Goal: Task Accomplishment & Management: Manage account settings

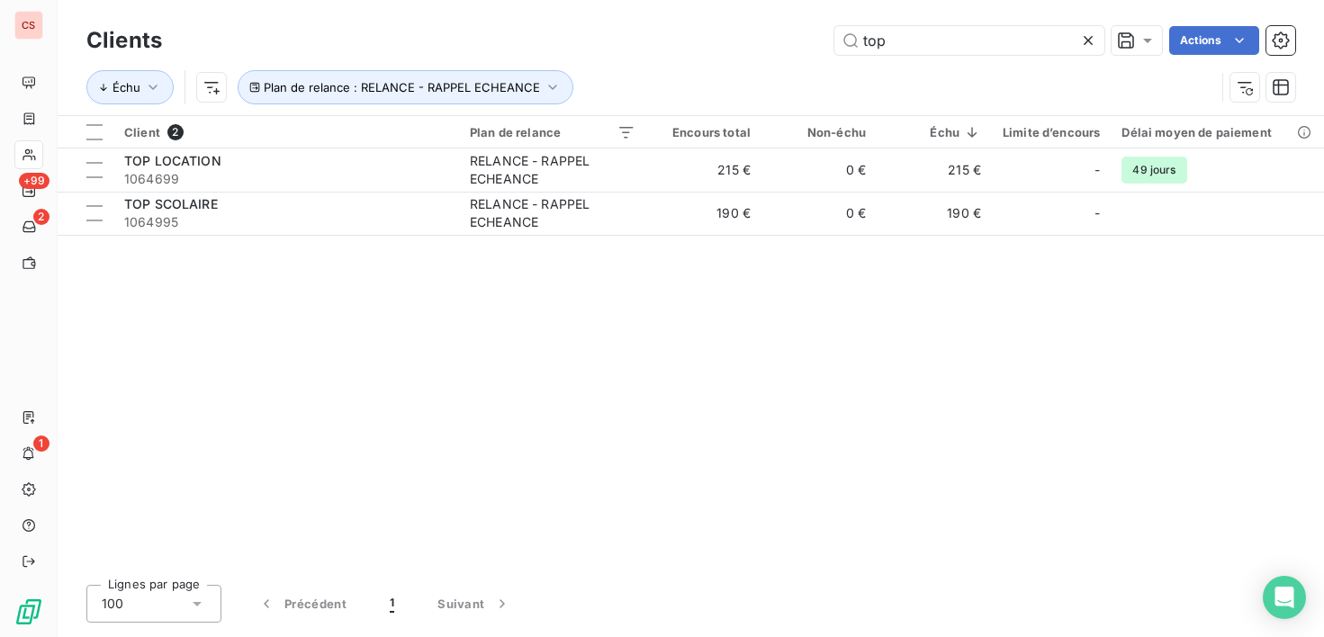
drag, startPoint x: 879, startPoint y: 608, endPoint x: 879, endPoint y: 548, distance: 59.4
click at [879, 608] on div "Lignes par page 100 Précédent 1 Suivant" at bounding box center [690, 604] width 1209 height 38
drag, startPoint x: 933, startPoint y: 41, endPoint x: 789, endPoint y: 50, distance: 144.3
click at [789, 49] on div "top Actions" at bounding box center [740, 40] width 1112 height 29
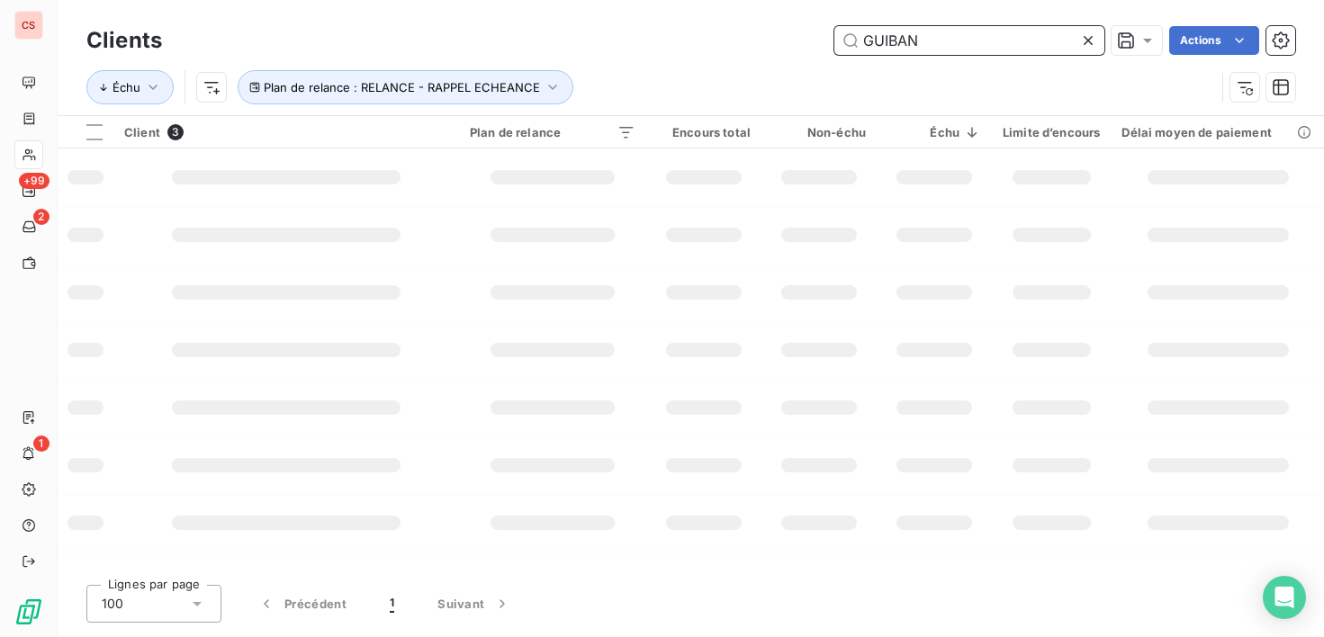
type input "GUIBAN"
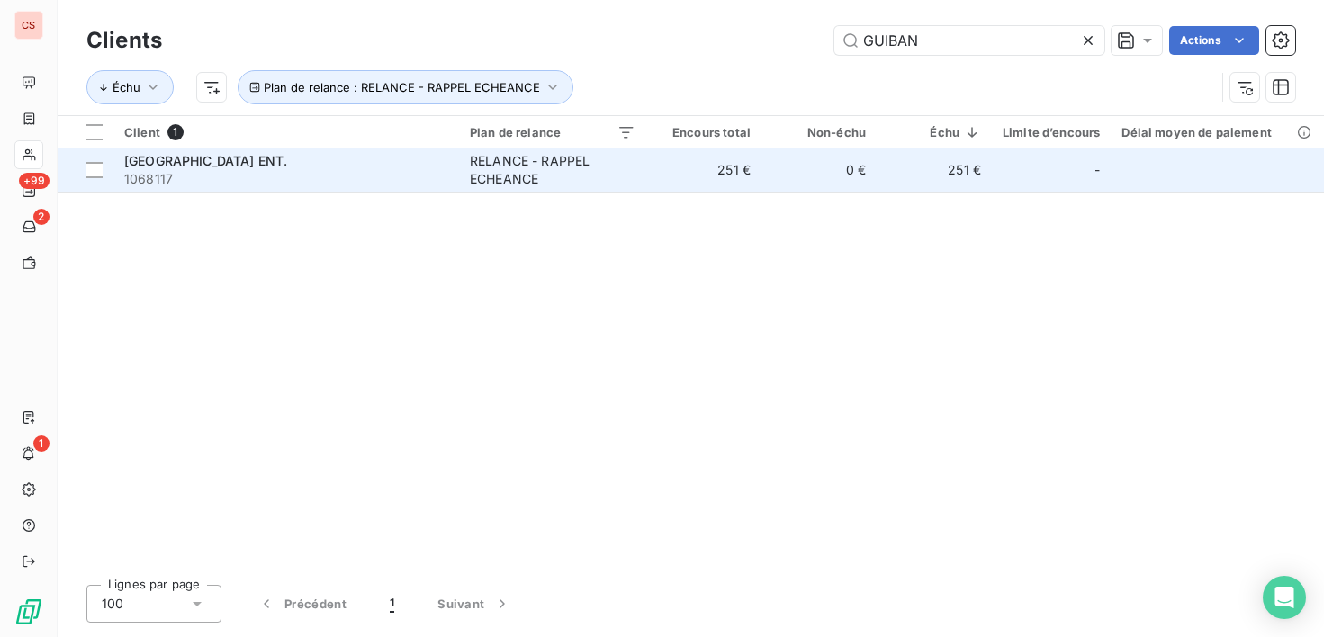
click at [395, 170] on span "1068117" at bounding box center [286, 179] width 324 height 18
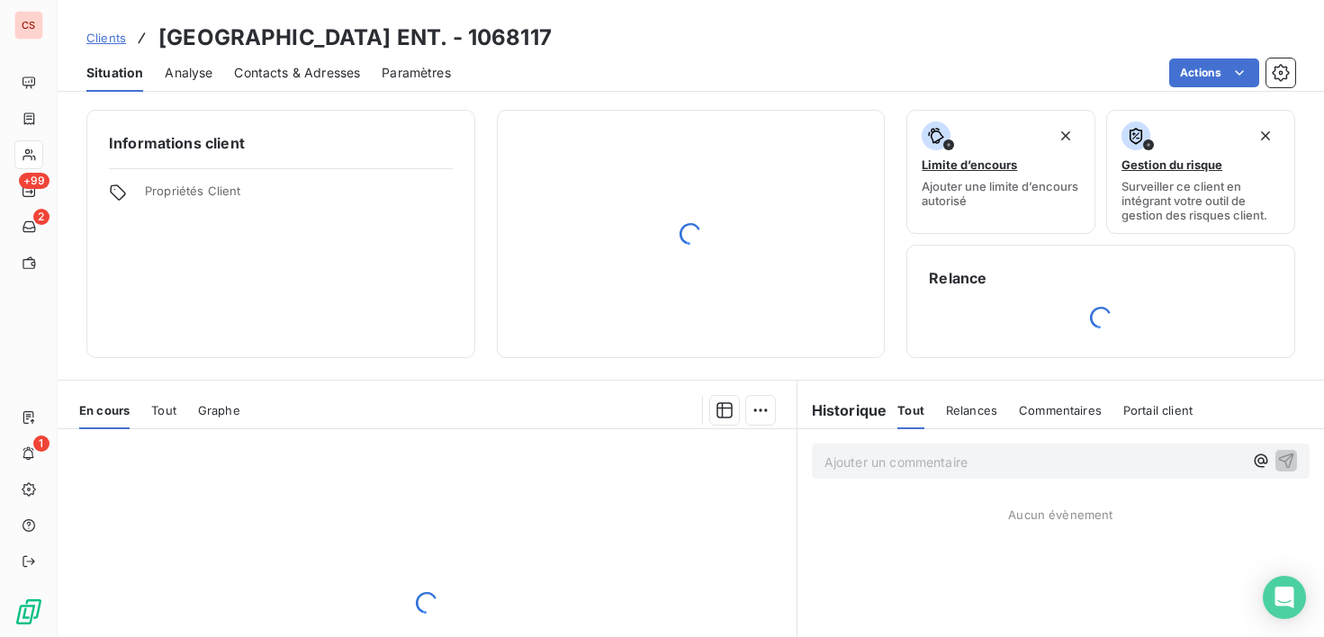
click at [269, 77] on span "Contacts & Adresses" at bounding box center [297, 73] width 126 height 18
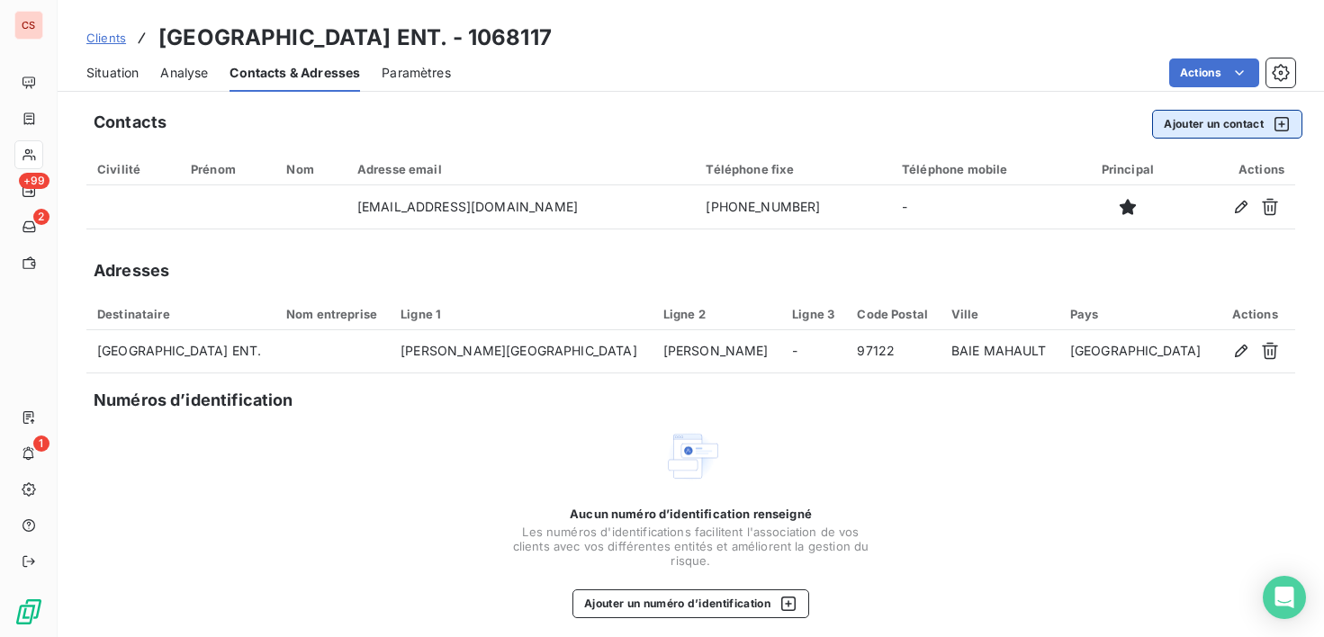
click at [1188, 125] on button "Ajouter un contact" at bounding box center [1227, 124] width 150 height 29
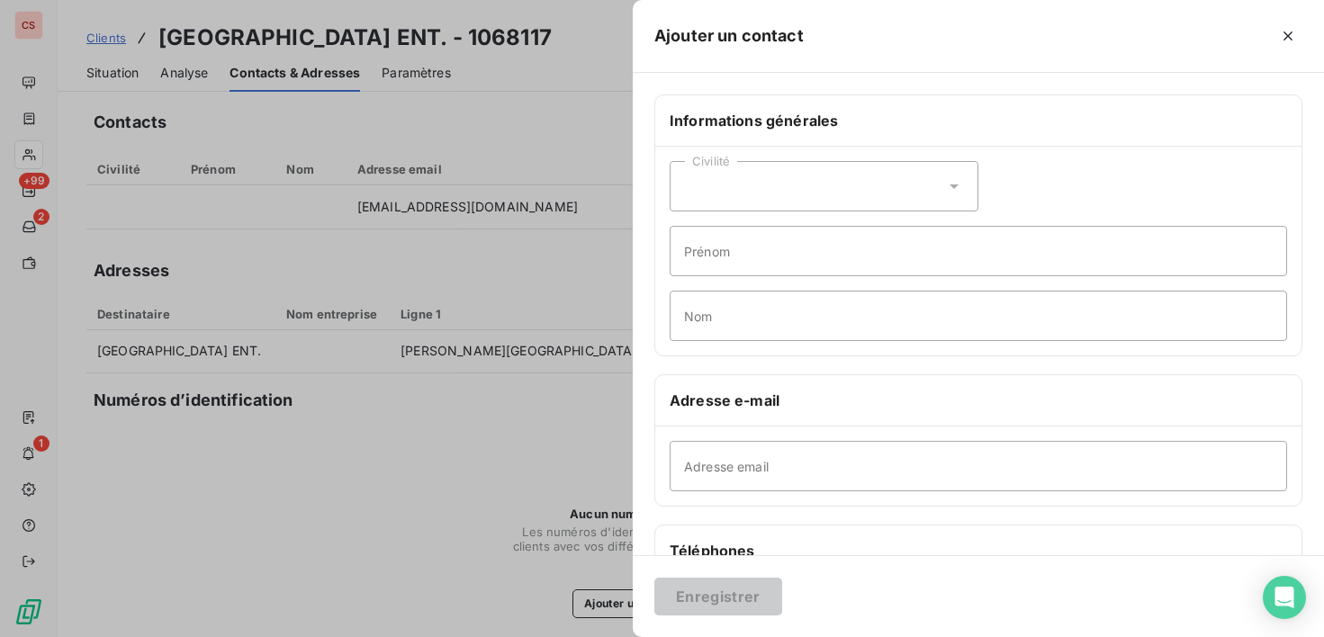
click at [945, 192] on icon at bounding box center [954, 186] width 18 height 18
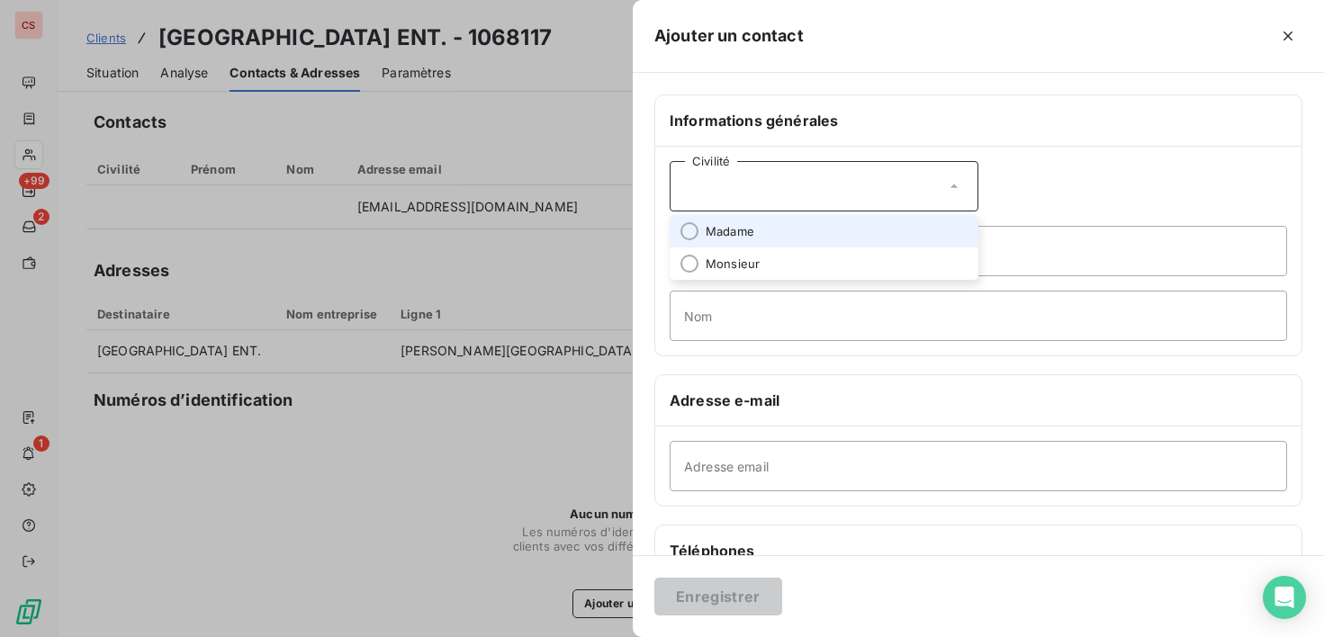
click at [725, 233] on span "Madame" at bounding box center [730, 231] width 49 height 17
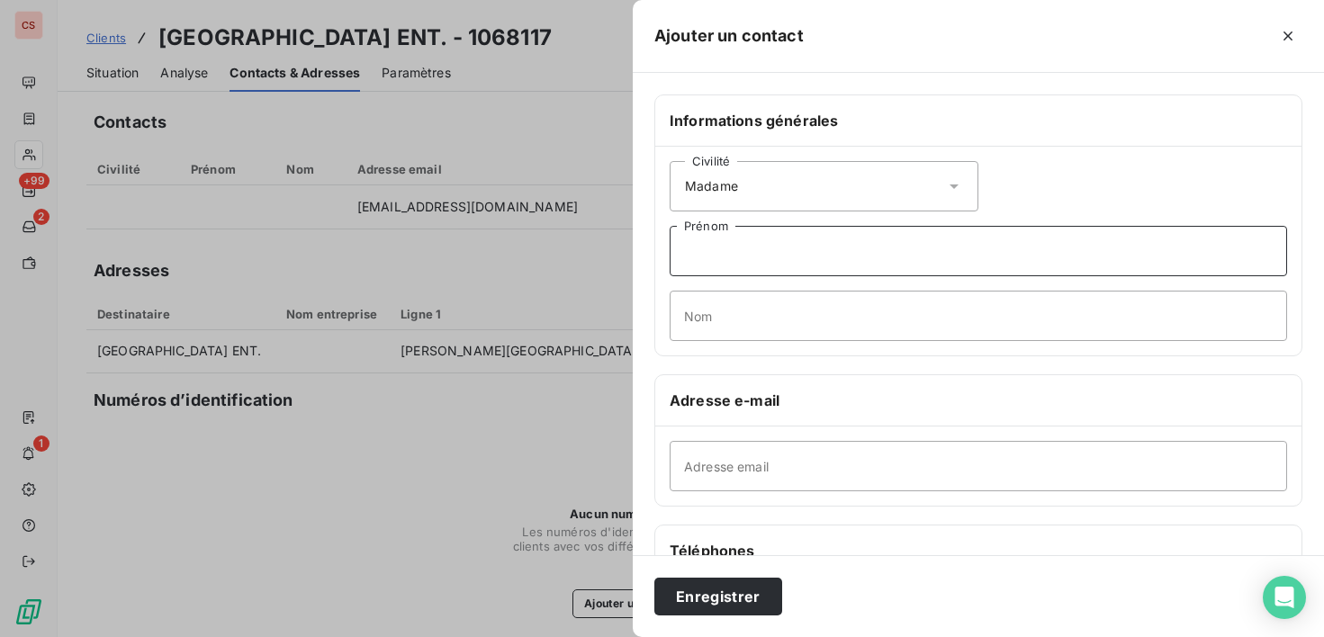
click at [735, 259] on input "Prénom" at bounding box center [979, 251] width 618 height 50
type input "[PERSON_NAME]"
click at [690, 315] on input "Nom" at bounding box center [979, 316] width 618 height 50
type input "RECURT"
click at [776, 475] on input "Adresse email" at bounding box center [979, 466] width 618 height 50
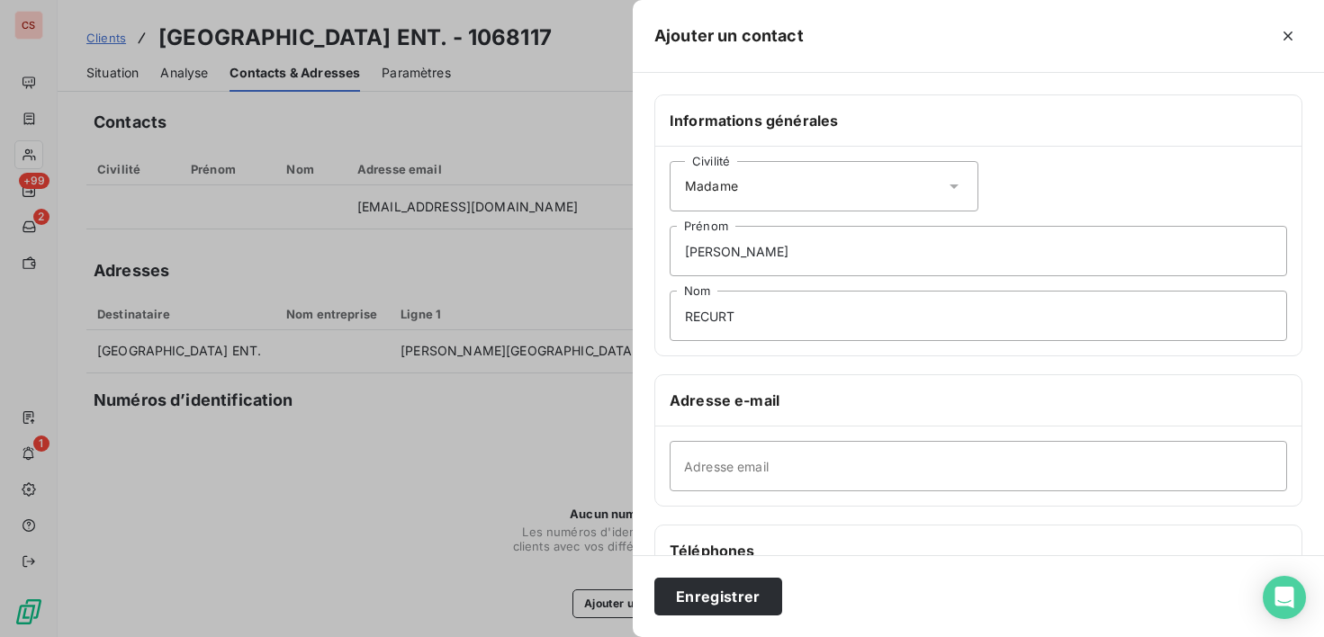
scroll to position [302, 0]
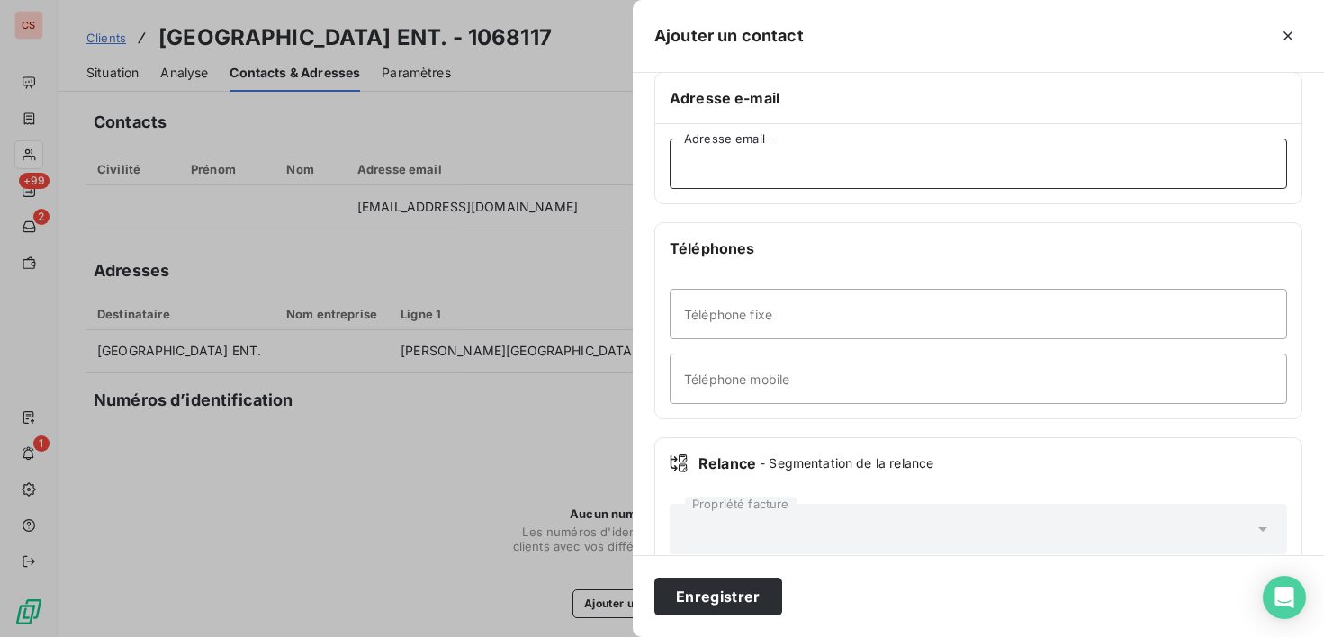
click at [748, 172] on input "Adresse email" at bounding box center [979, 164] width 618 height 50
type input "[EMAIL_ADDRESS][DOMAIN_NAME]"
click at [725, 322] on input "Téléphone fixe" at bounding box center [979, 314] width 618 height 50
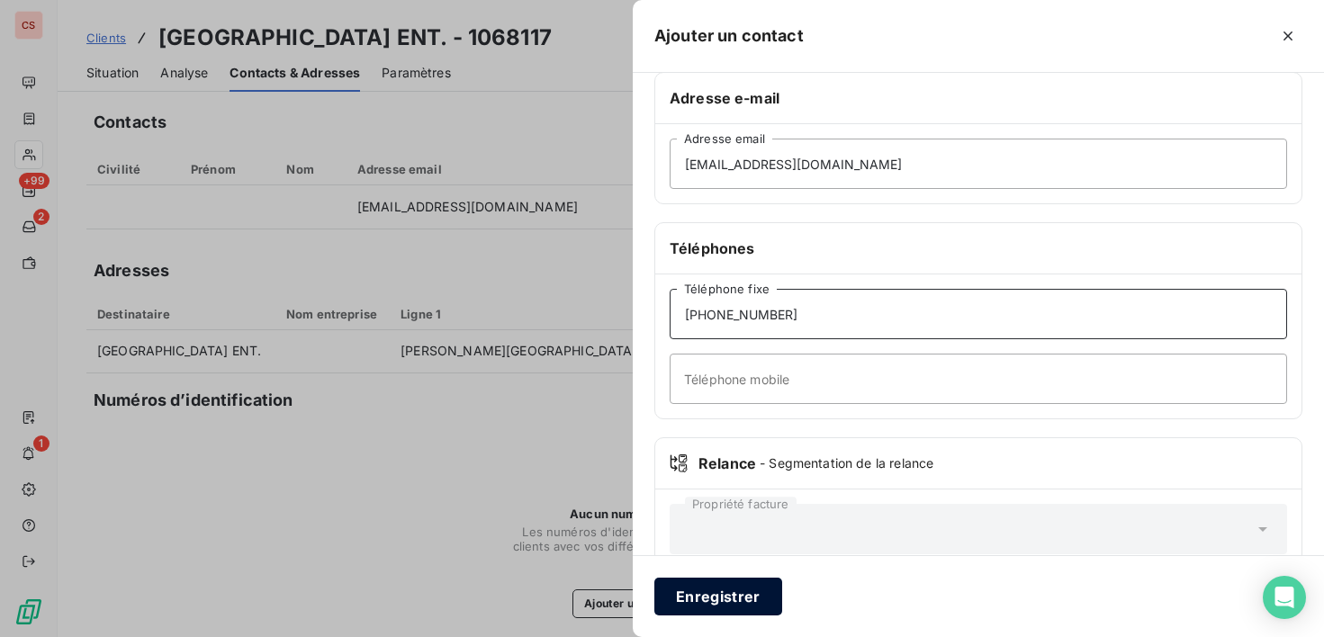
type input "[PHONE_NUMBER]"
click at [735, 602] on button "Enregistrer" at bounding box center [718, 597] width 128 height 38
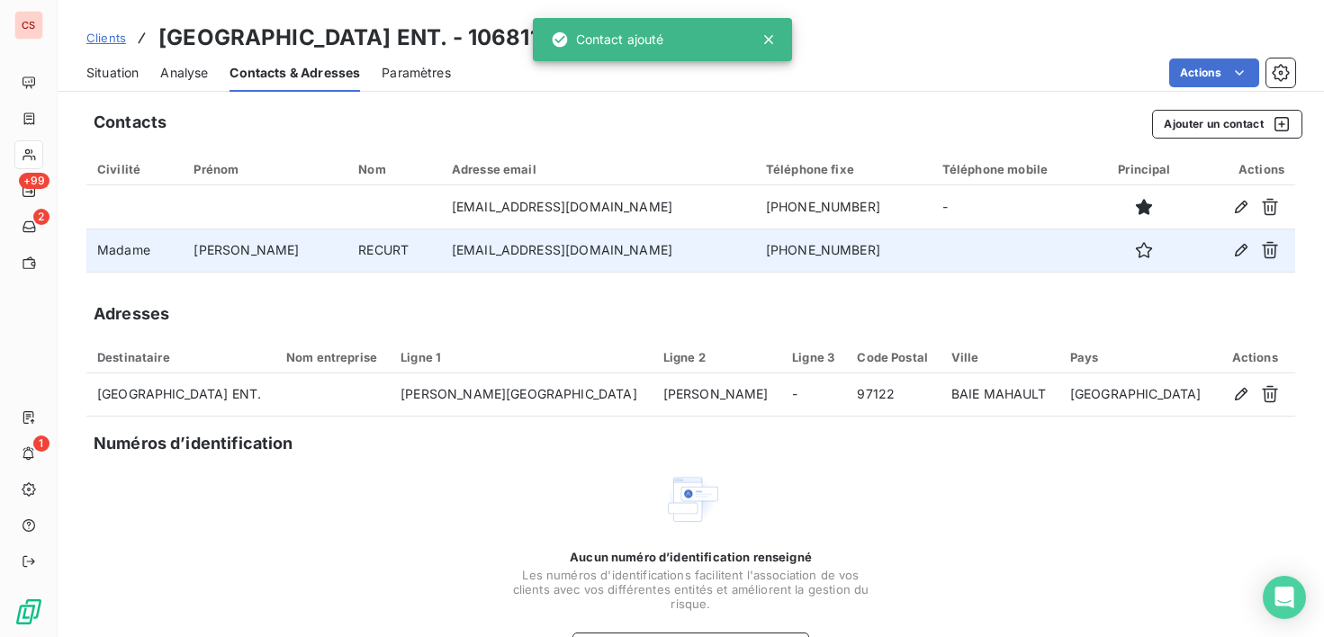
click at [610, 250] on td "[EMAIL_ADDRESS][DOMAIN_NAME]" at bounding box center [598, 250] width 314 height 43
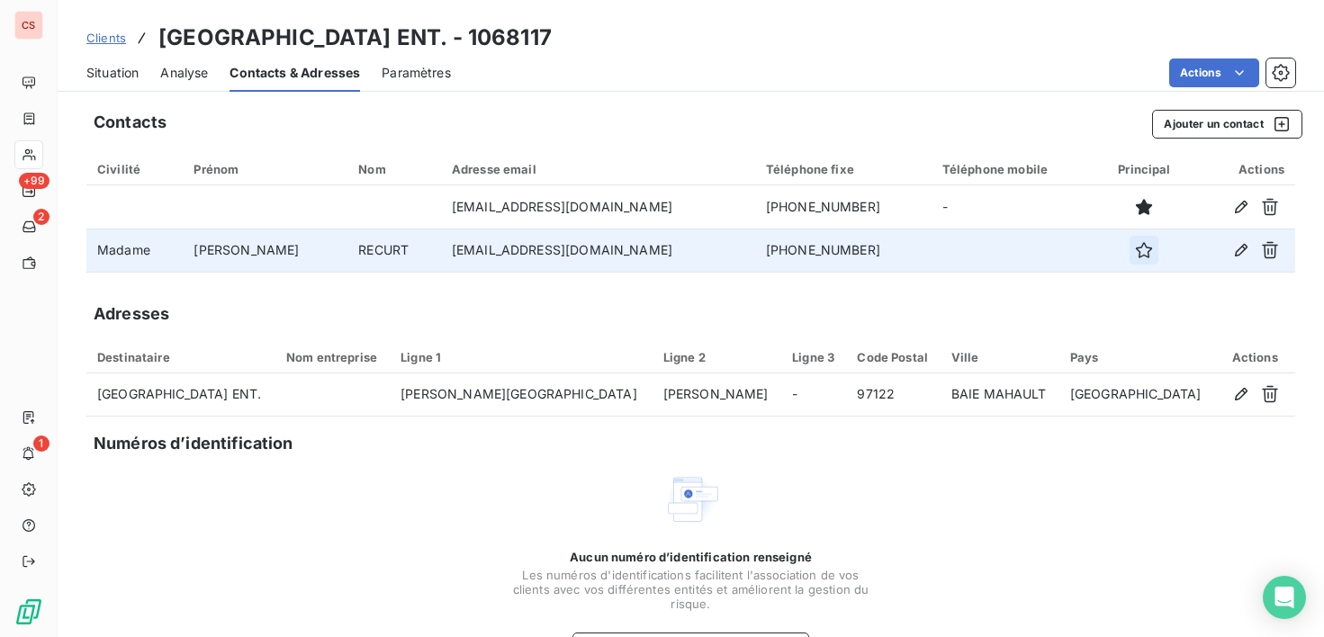
click at [1136, 252] on icon "button" at bounding box center [1144, 250] width 16 height 16
click at [1235, 253] on icon "button" at bounding box center [1241, 250] width 13 height 13
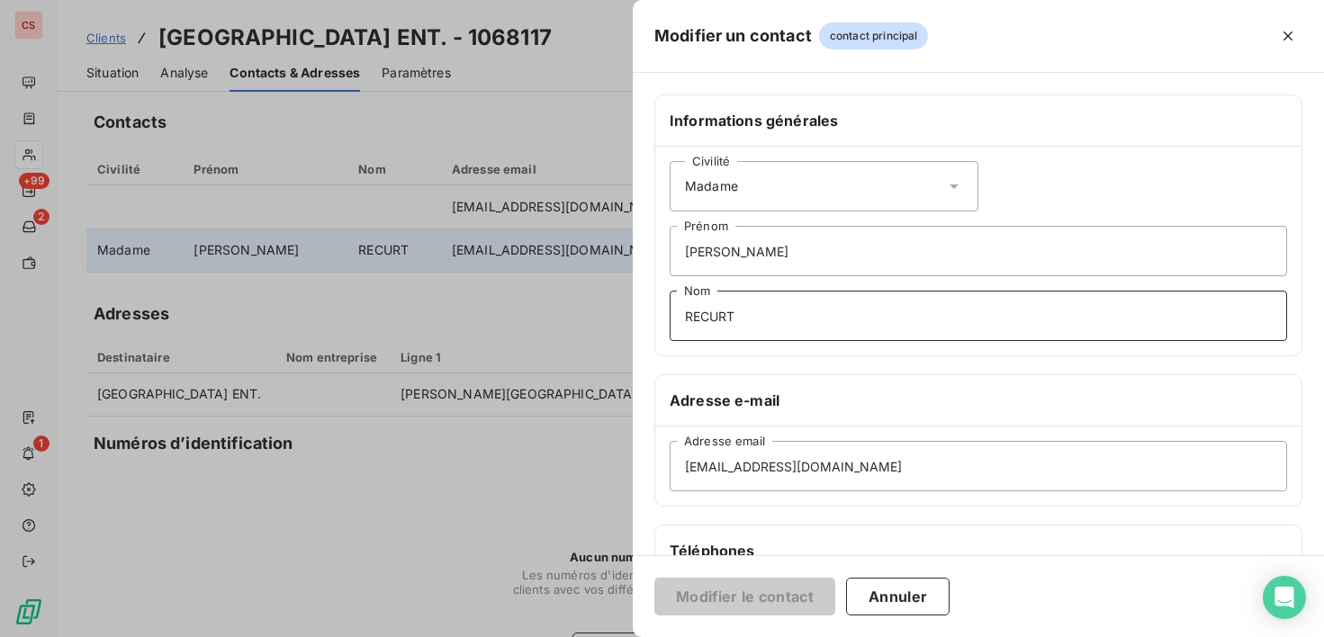
click at [807, 311] on input "RECURT" at bounding box center [979, 316] width 618 height 50
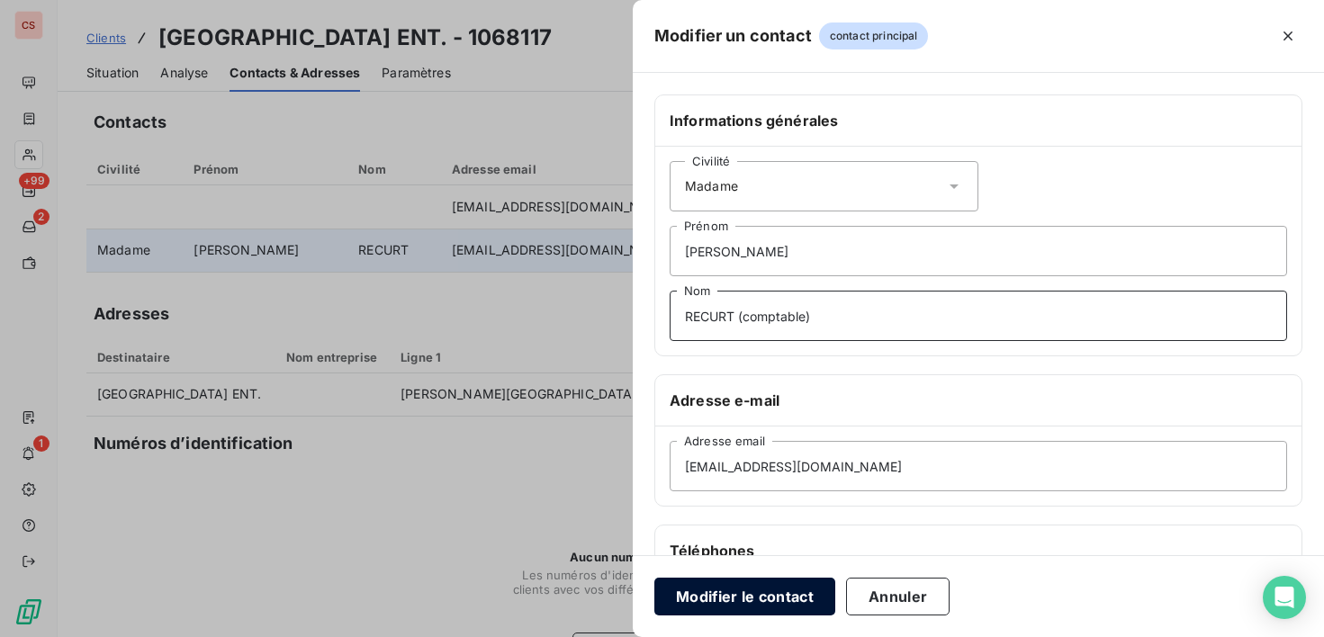
type input "RECURT (comptable)"
click at [724, 597] on button "Modifier le contact" at bounding box center [744, 597] width 181 height 38
